Goal: Task Accomplishment & Management: Manage account settings

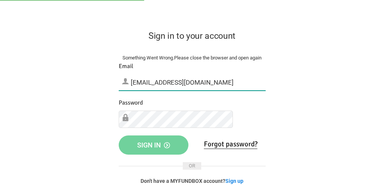
type input "[EMAIL_ADDRESS][DOMAIN_NAME]"
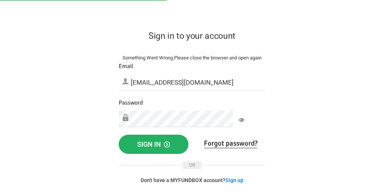
click at [170, 149] on span "Sign in" at bounding box center [153, 145] width 33 height 8
